Goal: Transaction & Acquisition: Book appointment/travel/reservation

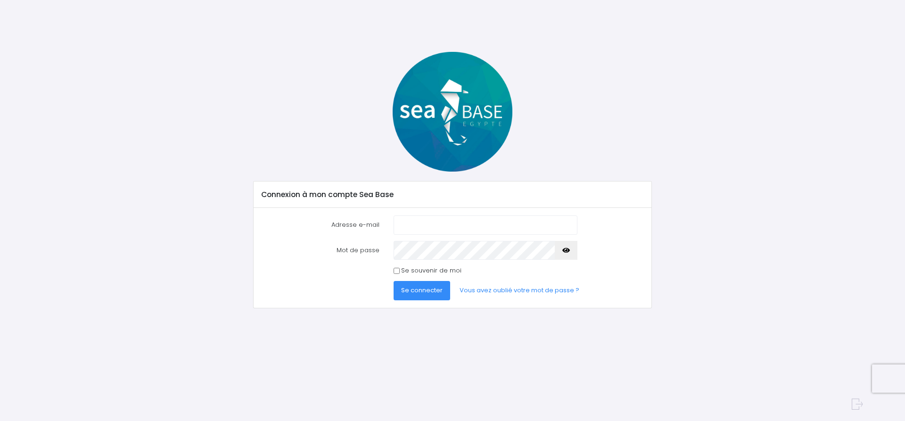
click at [0, 421] on nordpass-portal at bounding box center [0, 421] width 0 height 0
type input "denis.rosier@free.fr"
click at [629, 267] on div "Se souvenir de moi" at bounding box center [453, 270] width 397 height 9
click at [414, 289] on span "Se connecter" at bounding box center [421, 290] width 41 height 9
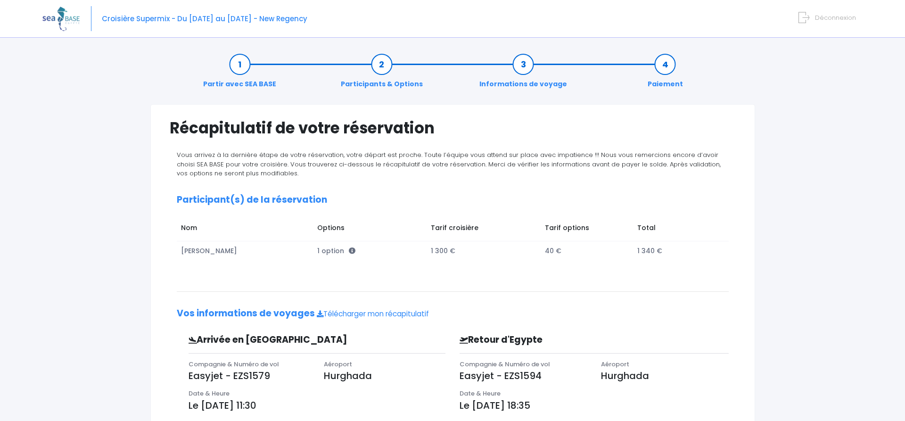
click at [282, 19] on span "Croisière Supermix - Du [DATE] au [DATE] - New Regency" at bounding box center [205, 19] width 206 height 10
click at [142, 23] on span "Croisière Supermix - Du [DATE] au [DATE] - New Regency" at bounding box center [205, 19] width 206 height 10
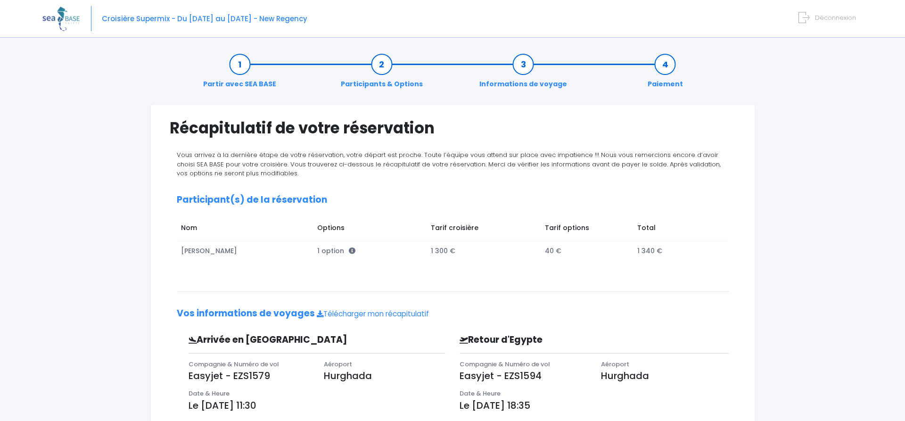
scroll to position [149, 0]
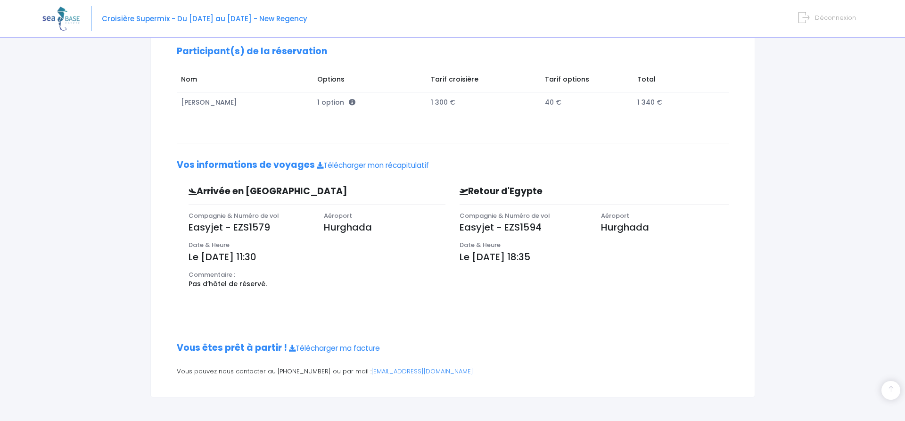
click at [498, 255] on p "Le [DATE] 18:35" at bounding box center [594, 257] width 269 height 14
click at [497, 255] on p "Le [DATE] 18:35" at bounding box center [594, 257] width 269 height 14
click at [522, 134] on div "Vous arrivez à la dernière étape de votre réservation, votre départ est proche.…" at bounding box center [453, 192] width 566 height 381
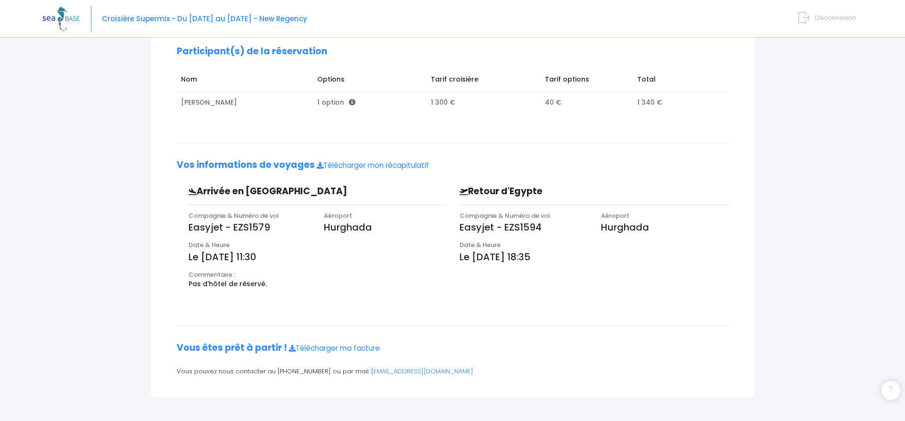
click at [522, 134] on div "Vous arrivez à la dernière étape de votre réservation, votre départ est proche.…" at bounding box center [453, 192] width 566 height 381
